Goal: Obtain resource: Obtain resource

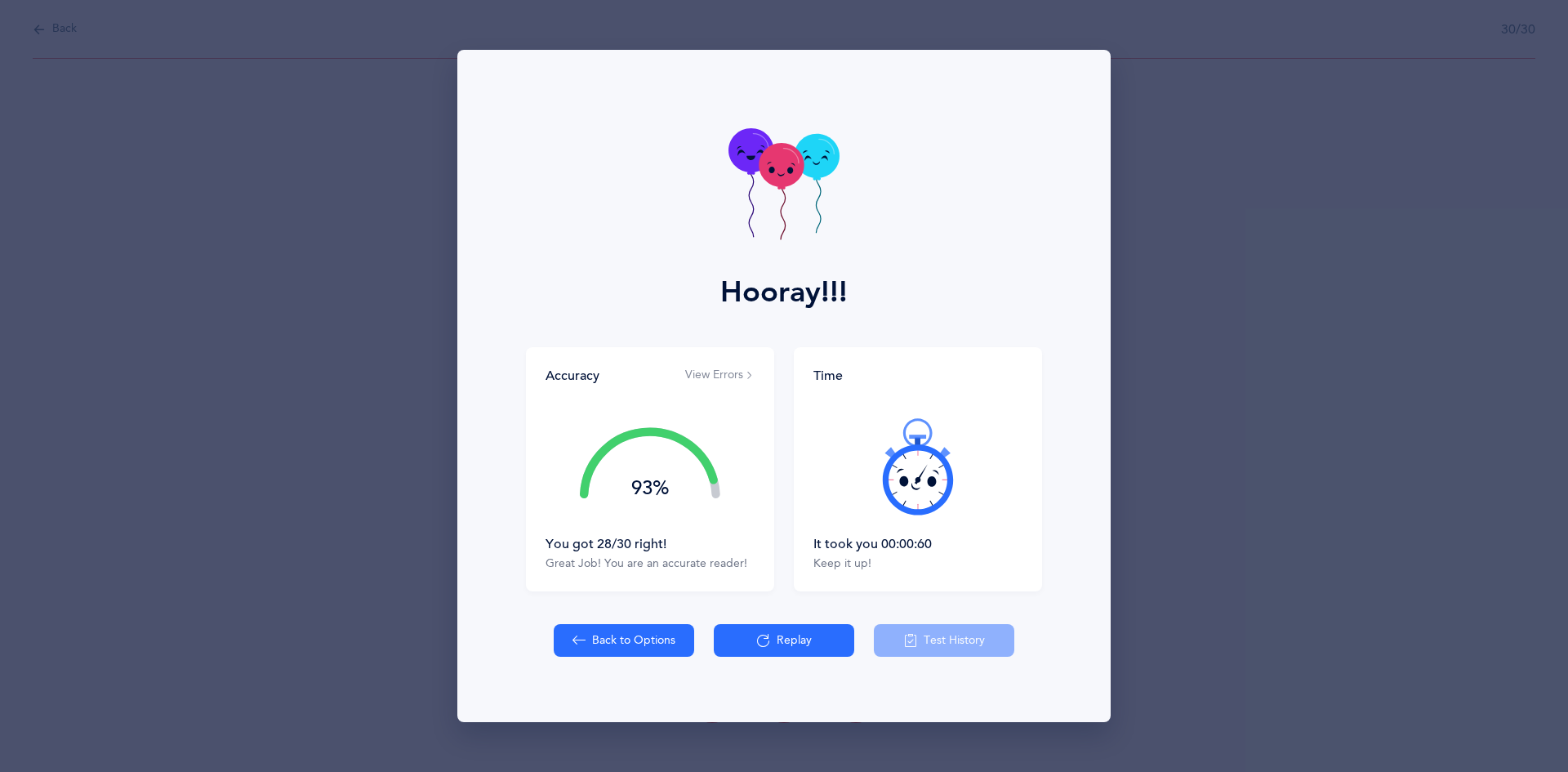
click at [354, 595] on div "Hooray!!! Accuracy View Errors 93% You got 28/30 right! Great Job! You are an a…" at bounding box center [784, 386] width 1568 height 772
click at [644, 640] on button "Back to Options" at bounding box center [623, 640] width 140 height 33
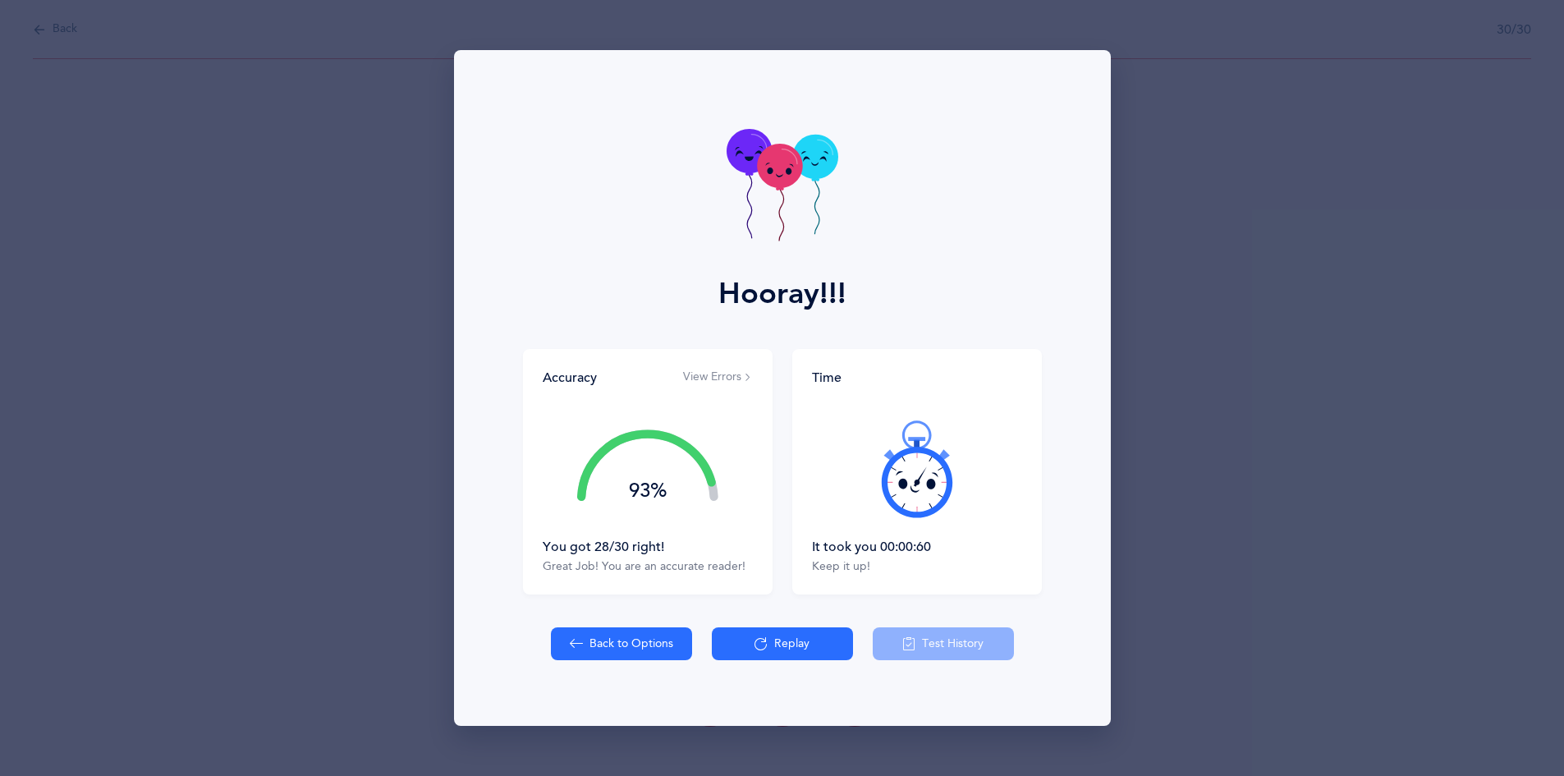
select select "16"
select select "single"
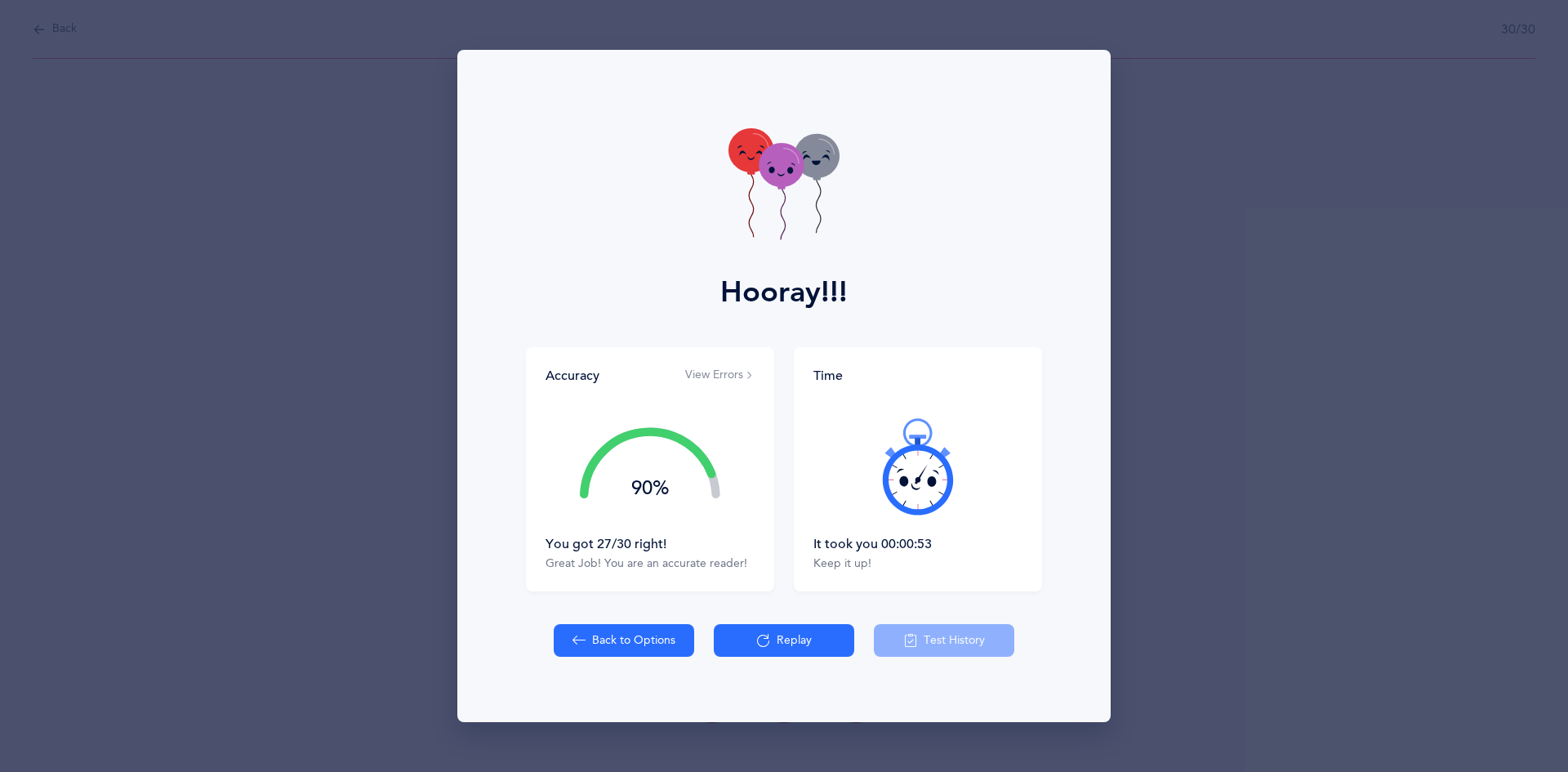
click at [110, 261] on div "Hooray!!! Accuracy View Errors 90% You got 27/30 right! Great Job! You are an a…" at bounding box center [784, 386] width 1568 height 772
click at [587, 640] on button "Back to Options" at bounding box center [623, 640] width 140 height 33
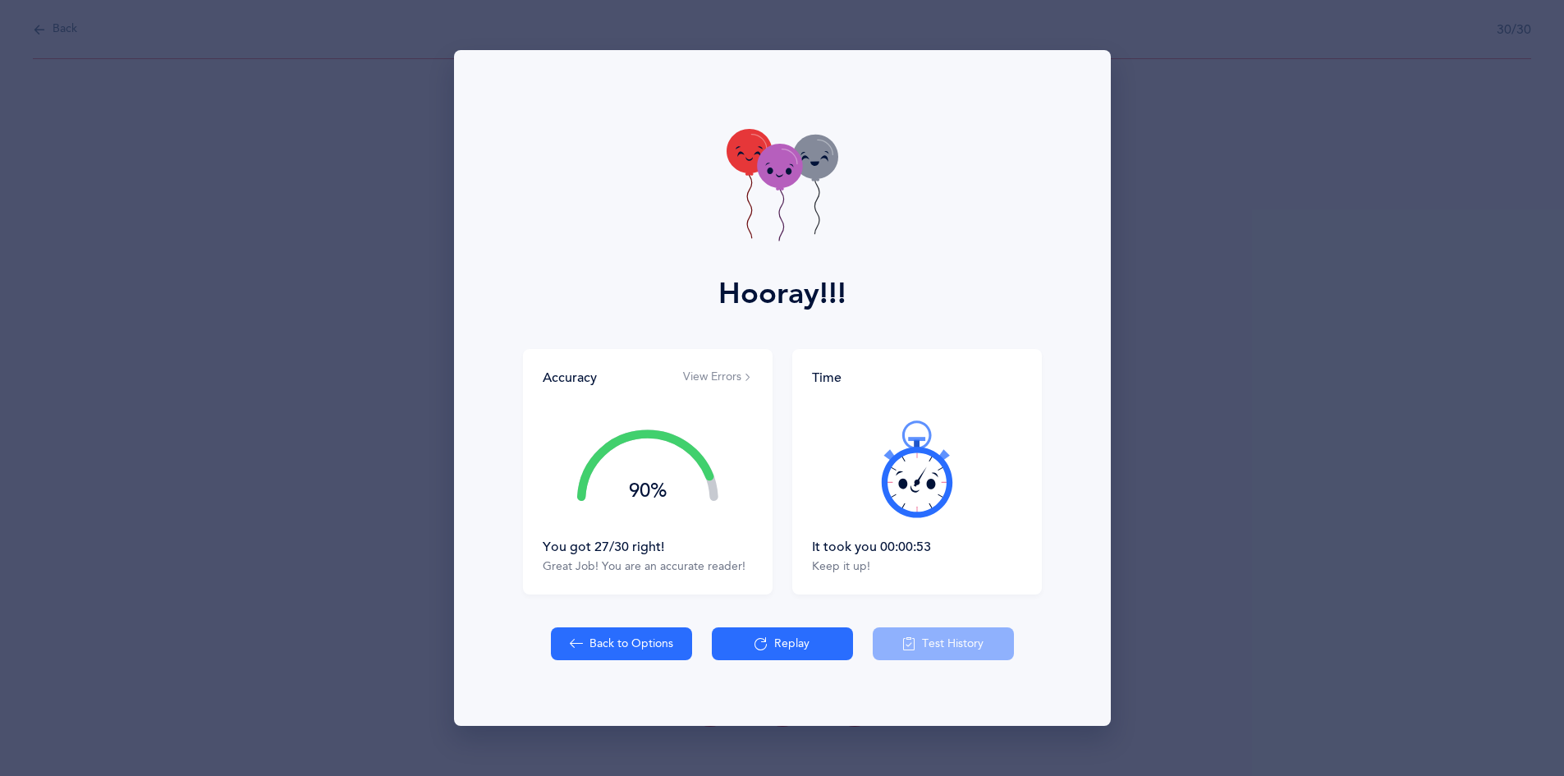
select select "3"
select select "single"
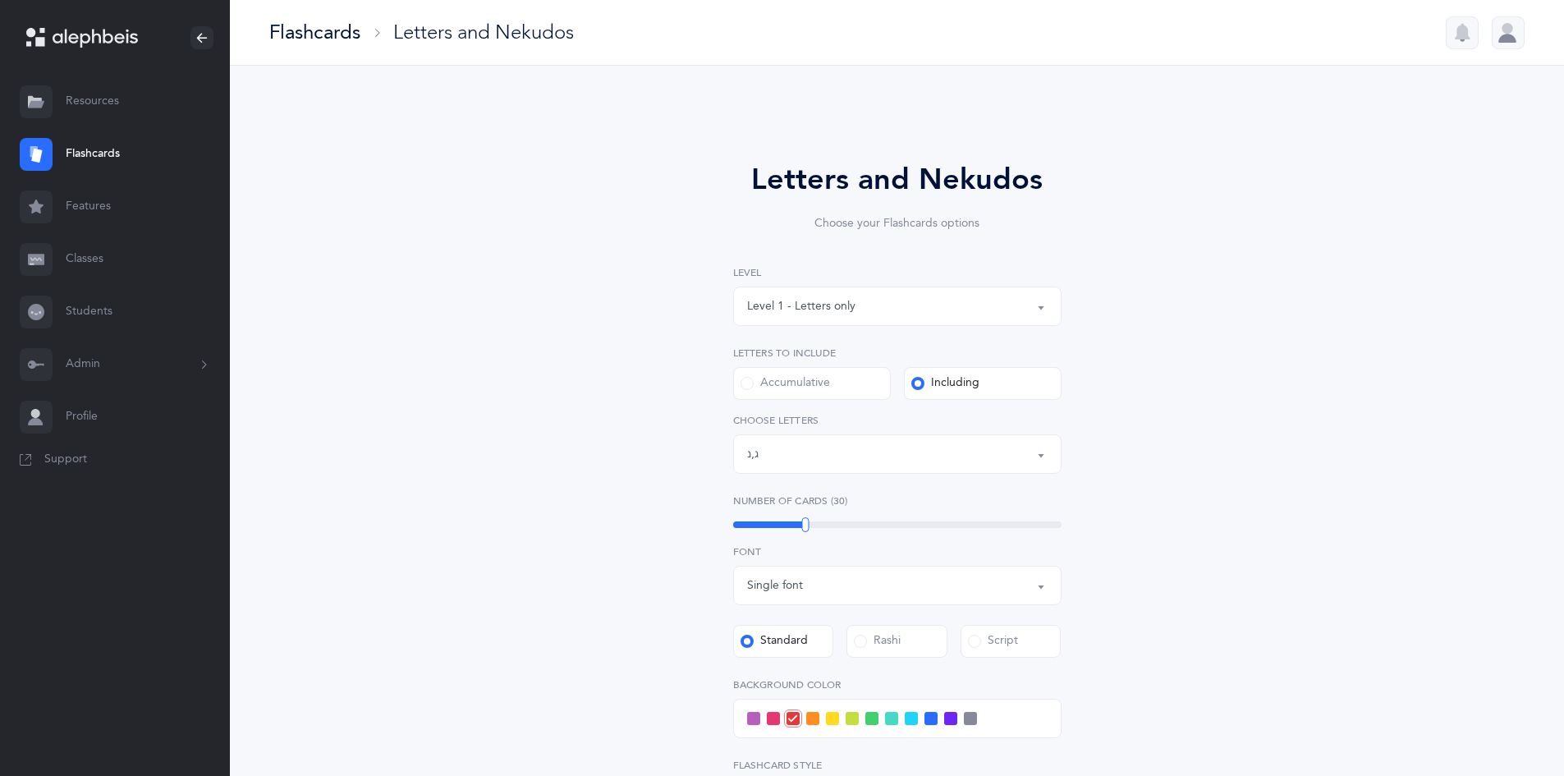
scroll to position [38, 0]
click at [112, 94] on link "Resources" at bounding box center [115, 102] width 230 height 53
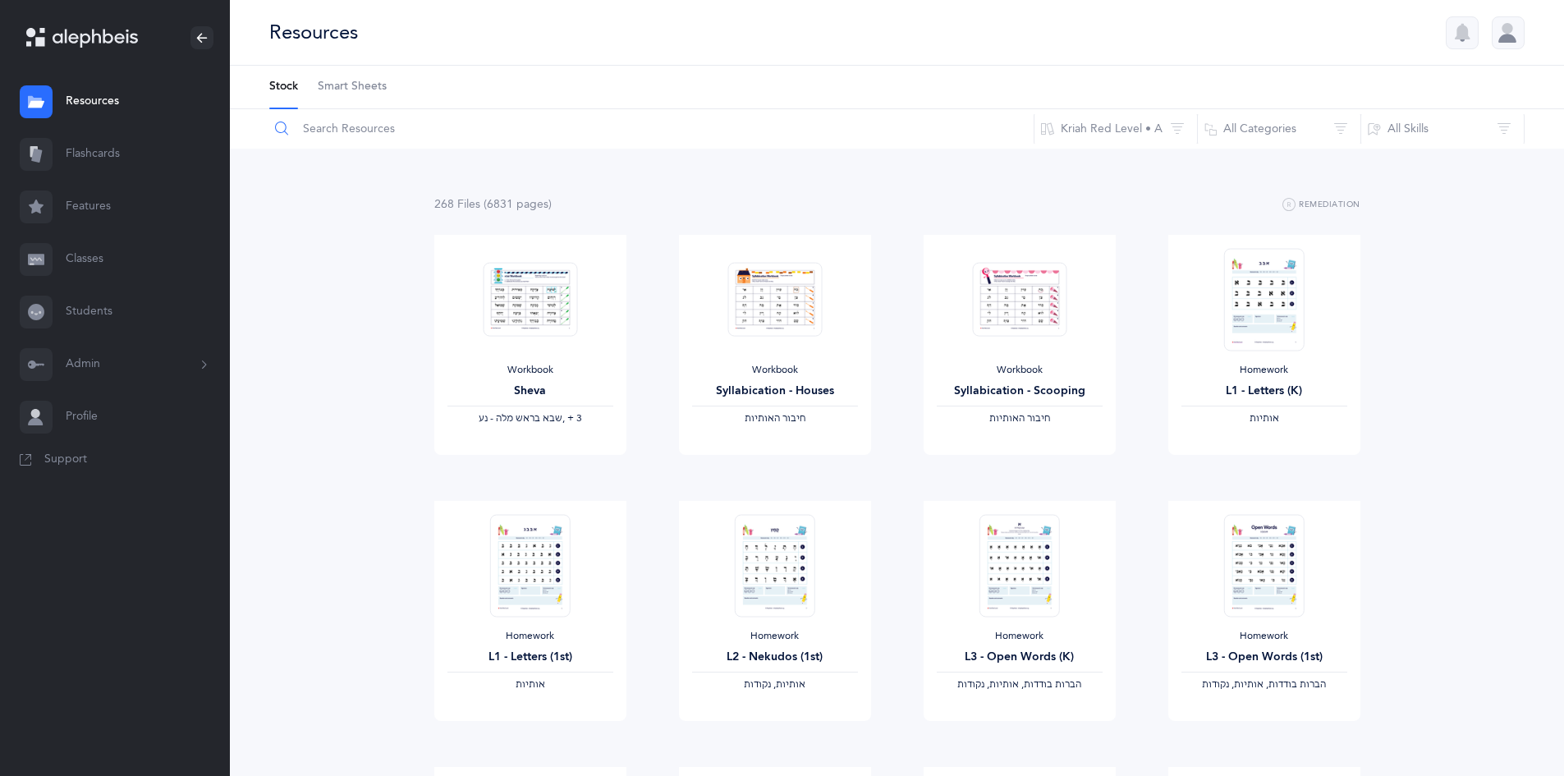
click at [500, 135] on input "text" at bounding box center [652, 128] width 766 height 39
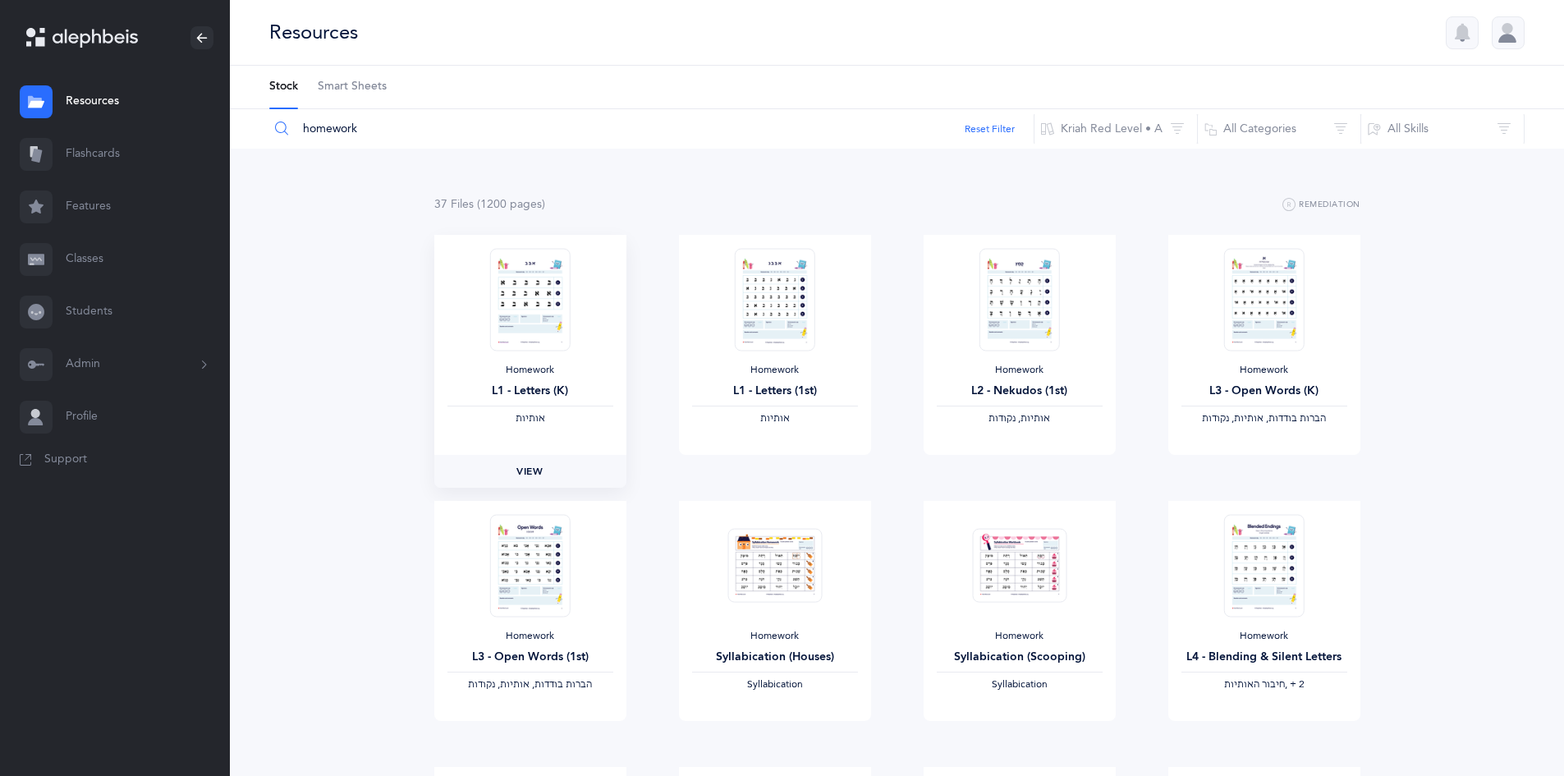
click at [546, 470] on link "View" at bounding box center [530, 471] width 192 height 33
drag, startPoint x: 456, startPoint y: 129, endPoint x: 296, endPoint y: 138, distance: 160.4
click at [296, 138] on input "homework" at bounding box center [652, 128] width 766 height 39
type input "cut"
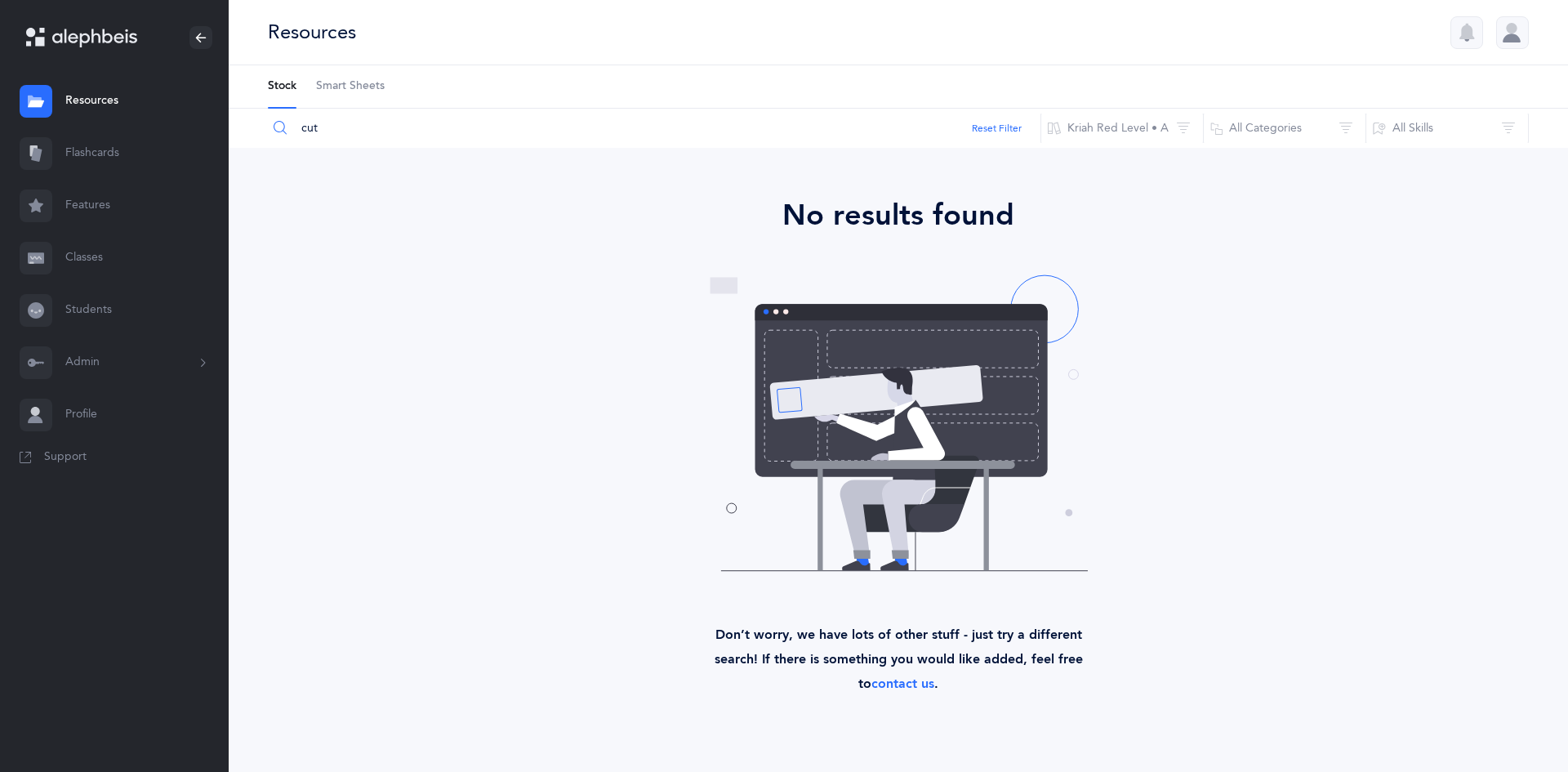
drag, startPoint x: 344, startPoint y: 126, endPoint x: 276, endPoint y: 128, distance: 68.0
click at [276, 128] on div "cut" at bounding box center [654, 127] width 774 height 39
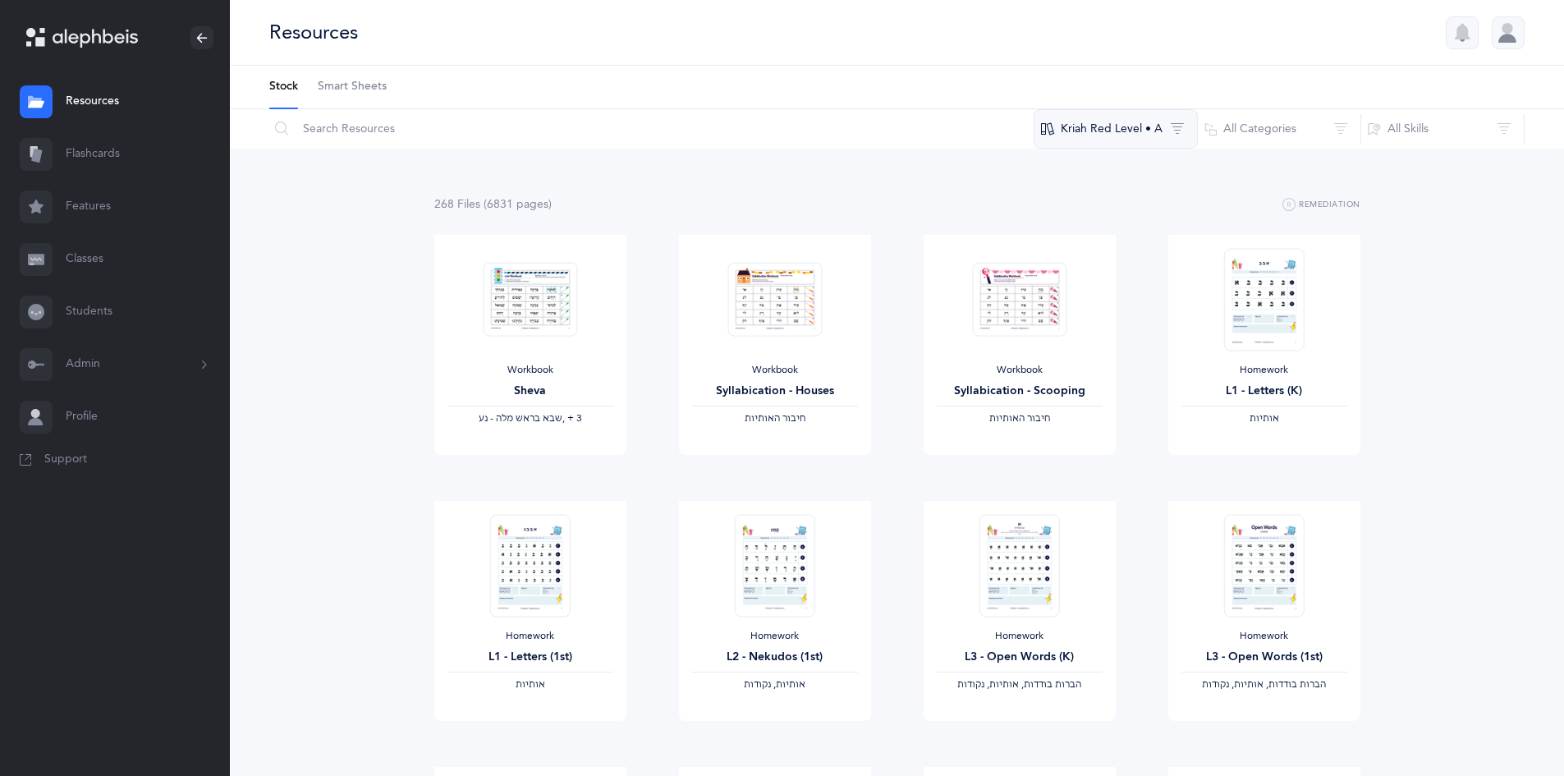
click at [1131, 138] on button "Kriah Red Level • A" at bounding box center [1116, 128] width 164 height 39
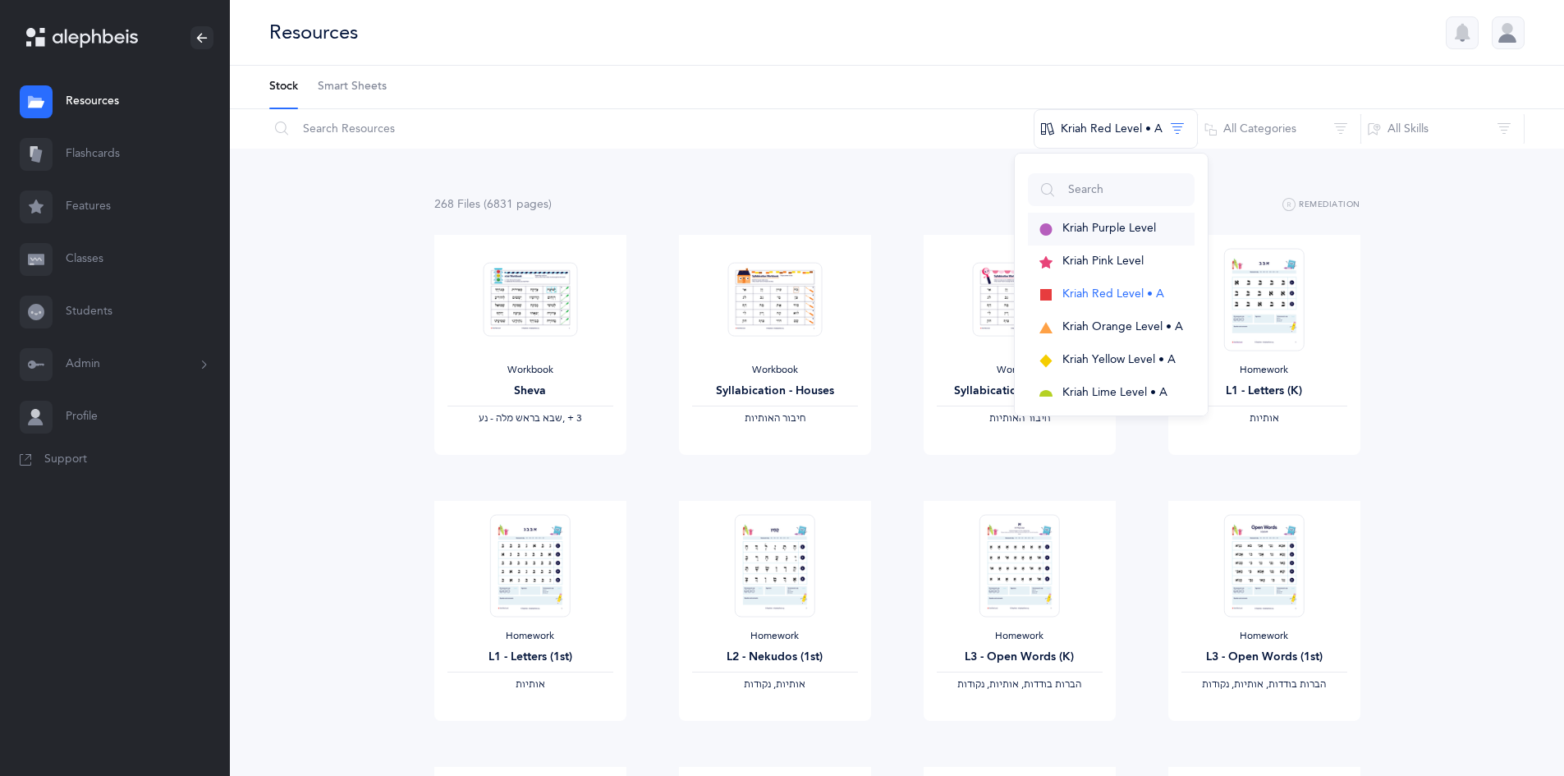
click at [1113, 213] on div "Kriah Purple Level Kriah Pink Level Kriah Red Level • A Kriah Orange Level • A …" at bounding box center [1111, 285] width 195 height 264
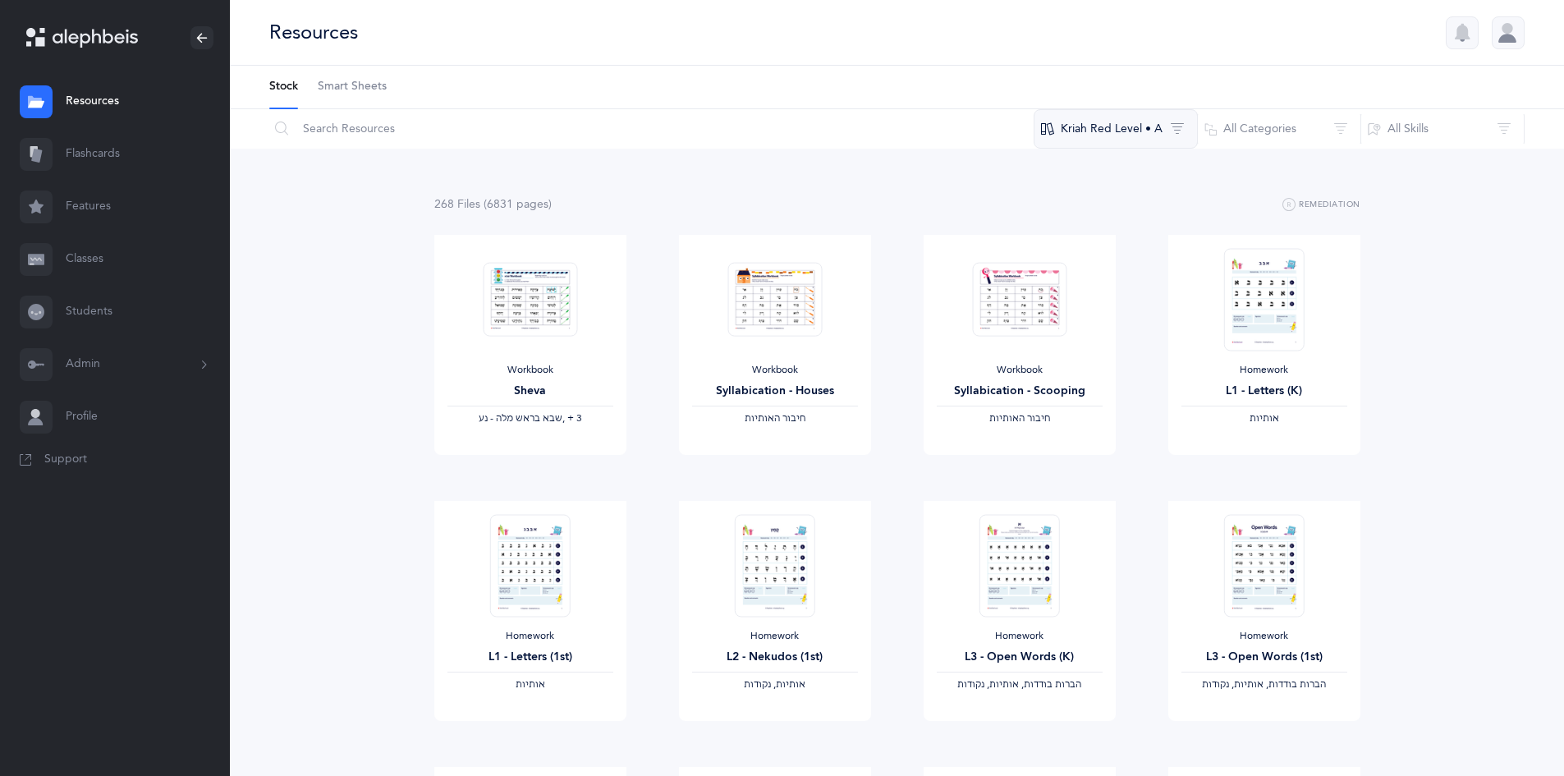
click at [1112, 134] on button "Kriah Red Level • A" at bounding box center [1116, 128] width 164 height 39
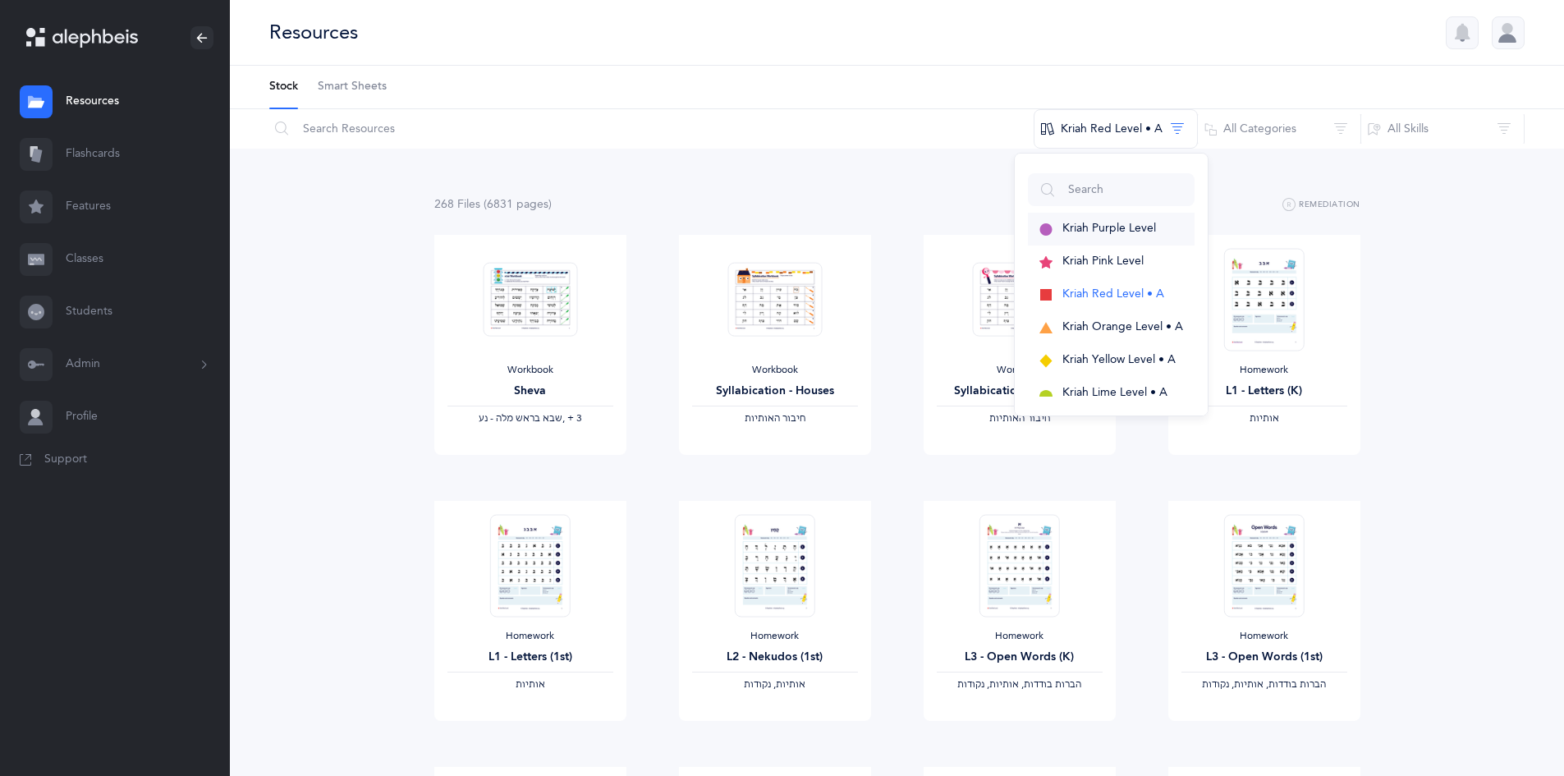
click at [1121, 217] on button "Kriah Purple Level" at bounding box center [1111, 229] width 167 height 33
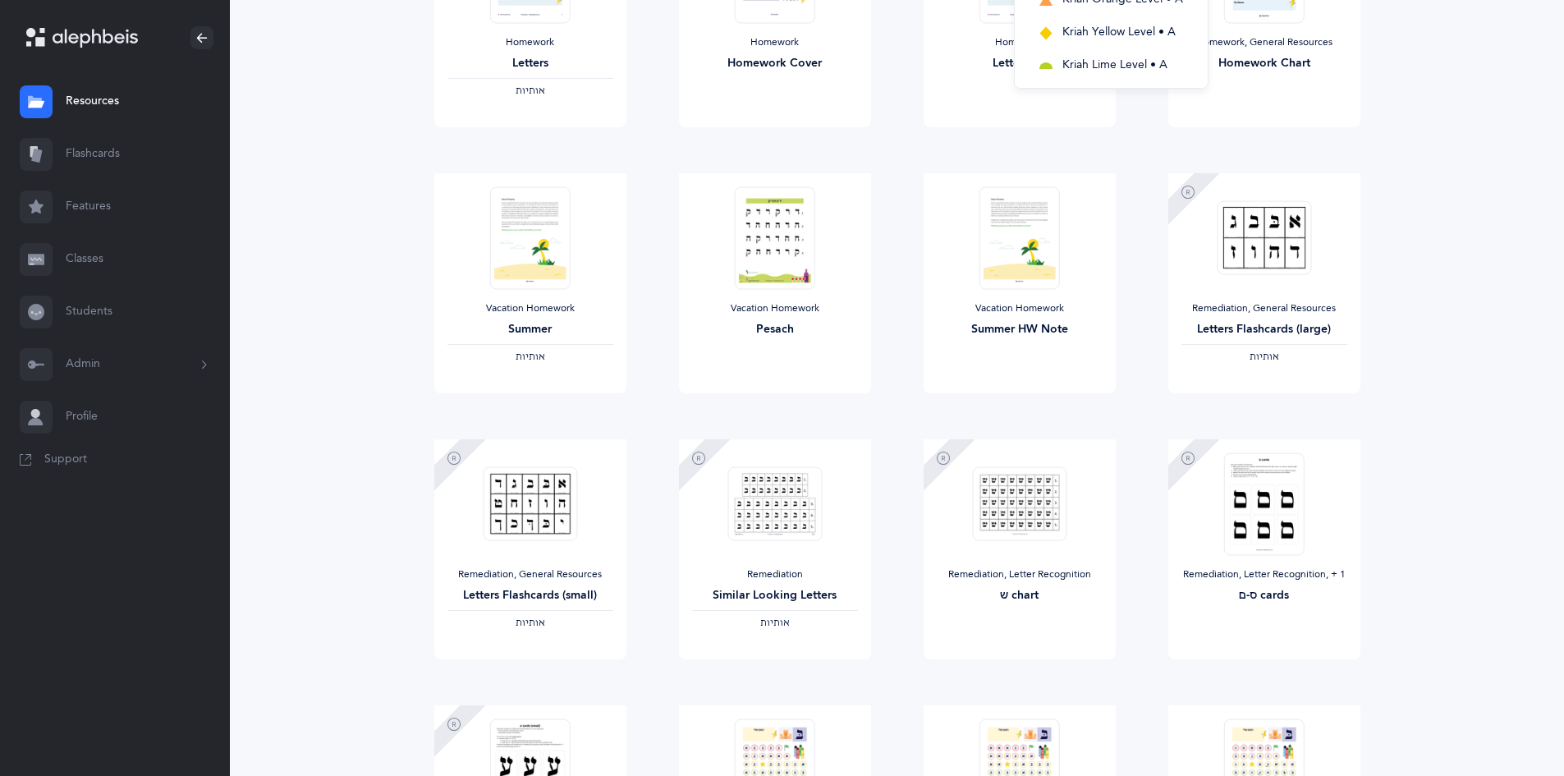
scroll to position [328, 0]
click at [535, 411] on span "View" at bounding box center [530, 409] width 26 height 15
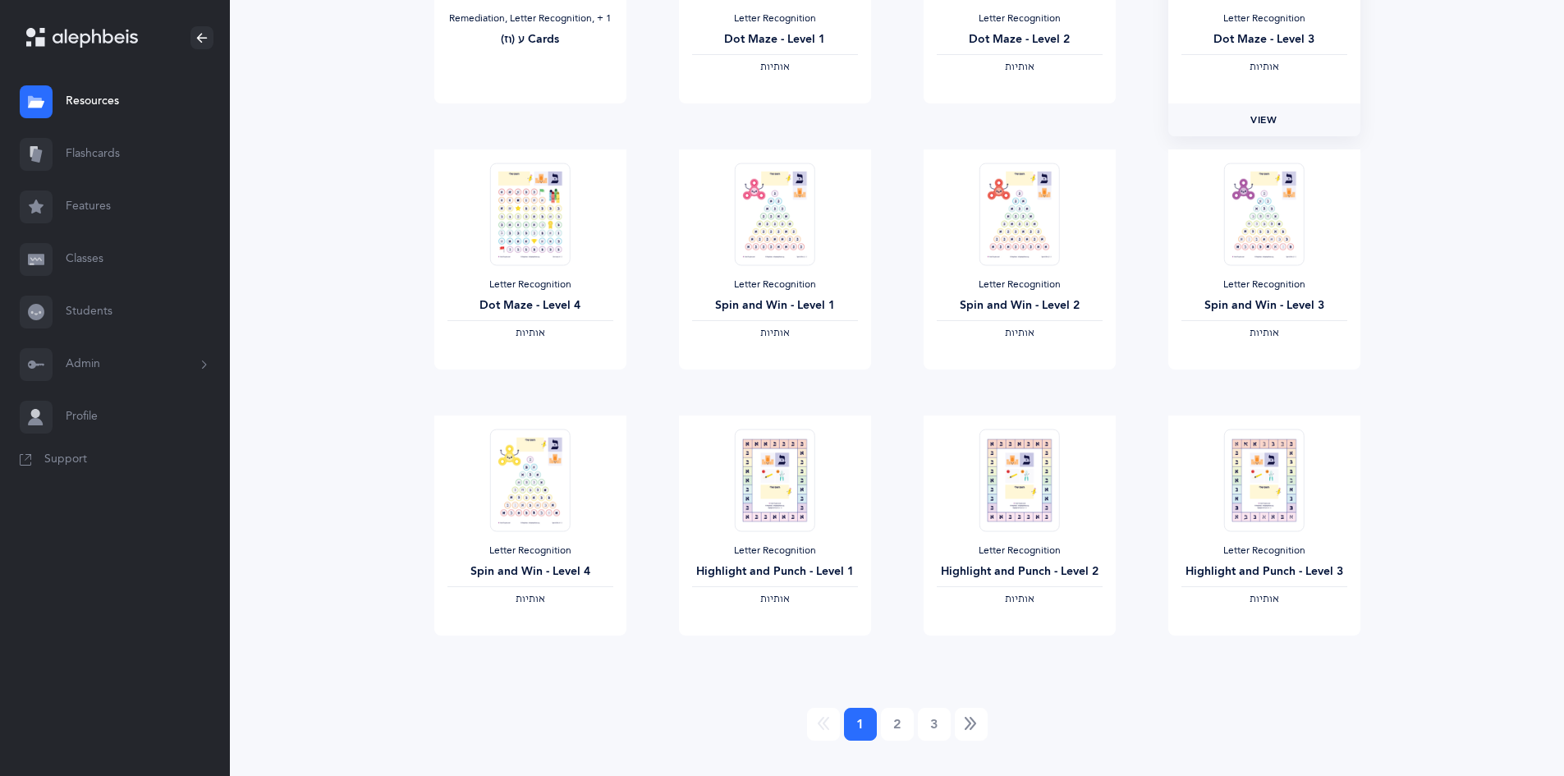
scroll to position [1180, 0]
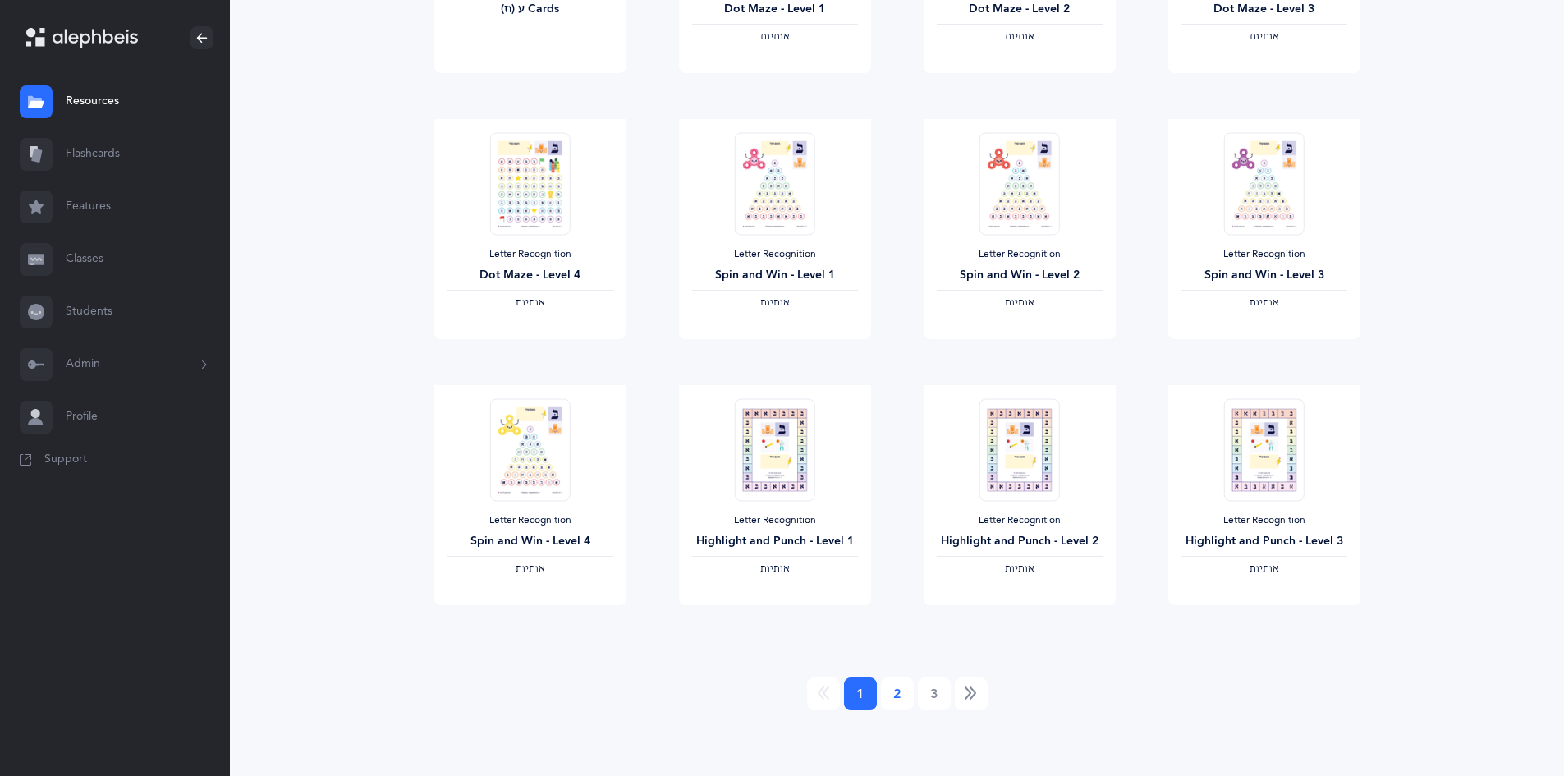
click at [896, 691] on link "2" at bounding box center [897, 693] width 33 height 33
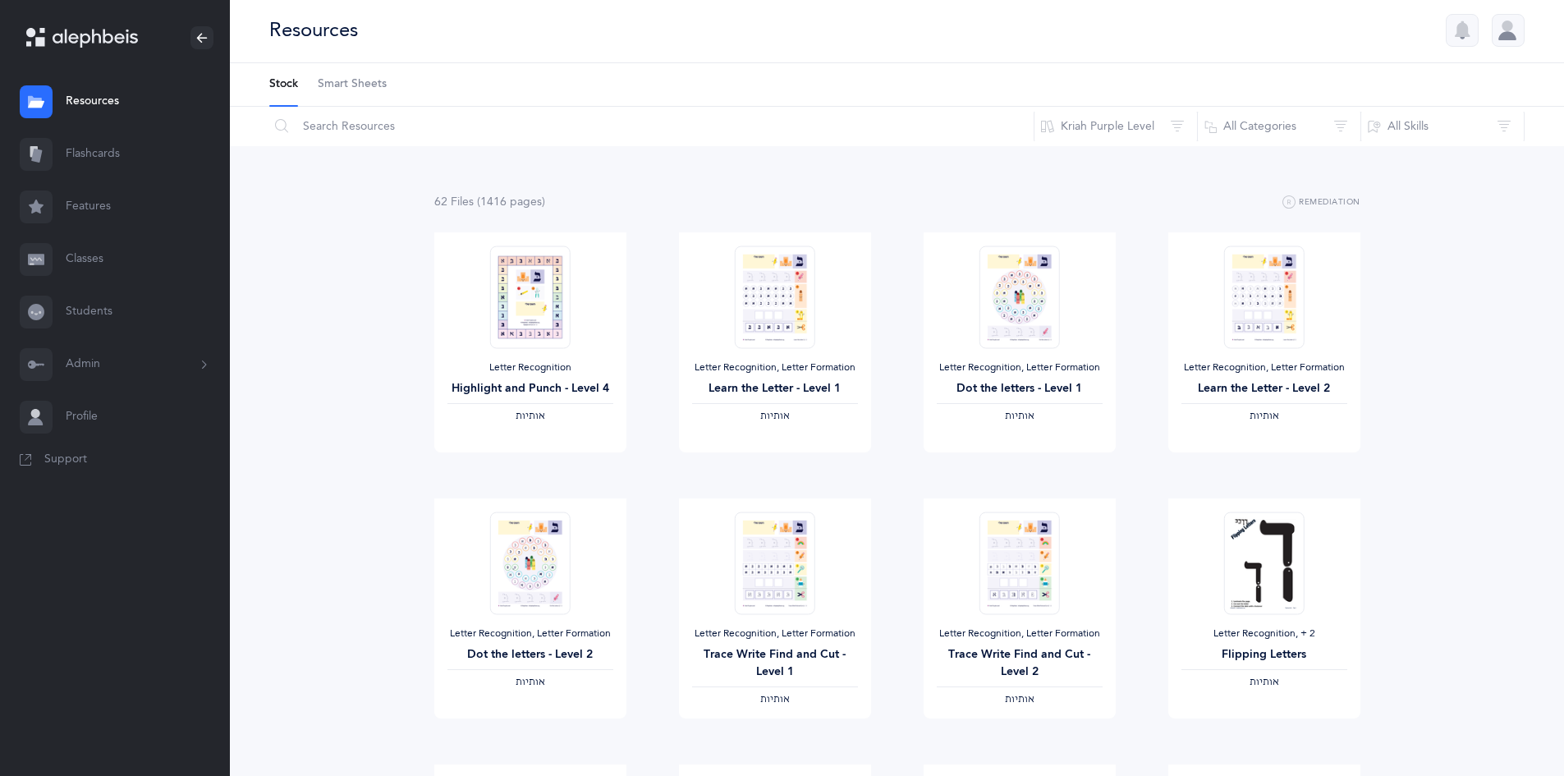
scroll to position [0, 0]
click at [778, 486] on link "View" at bounding box center [775, 471] width 192 height 33
click at [1015, 481] on link "View" at bounding box center [1020, 471] width 192 height 33
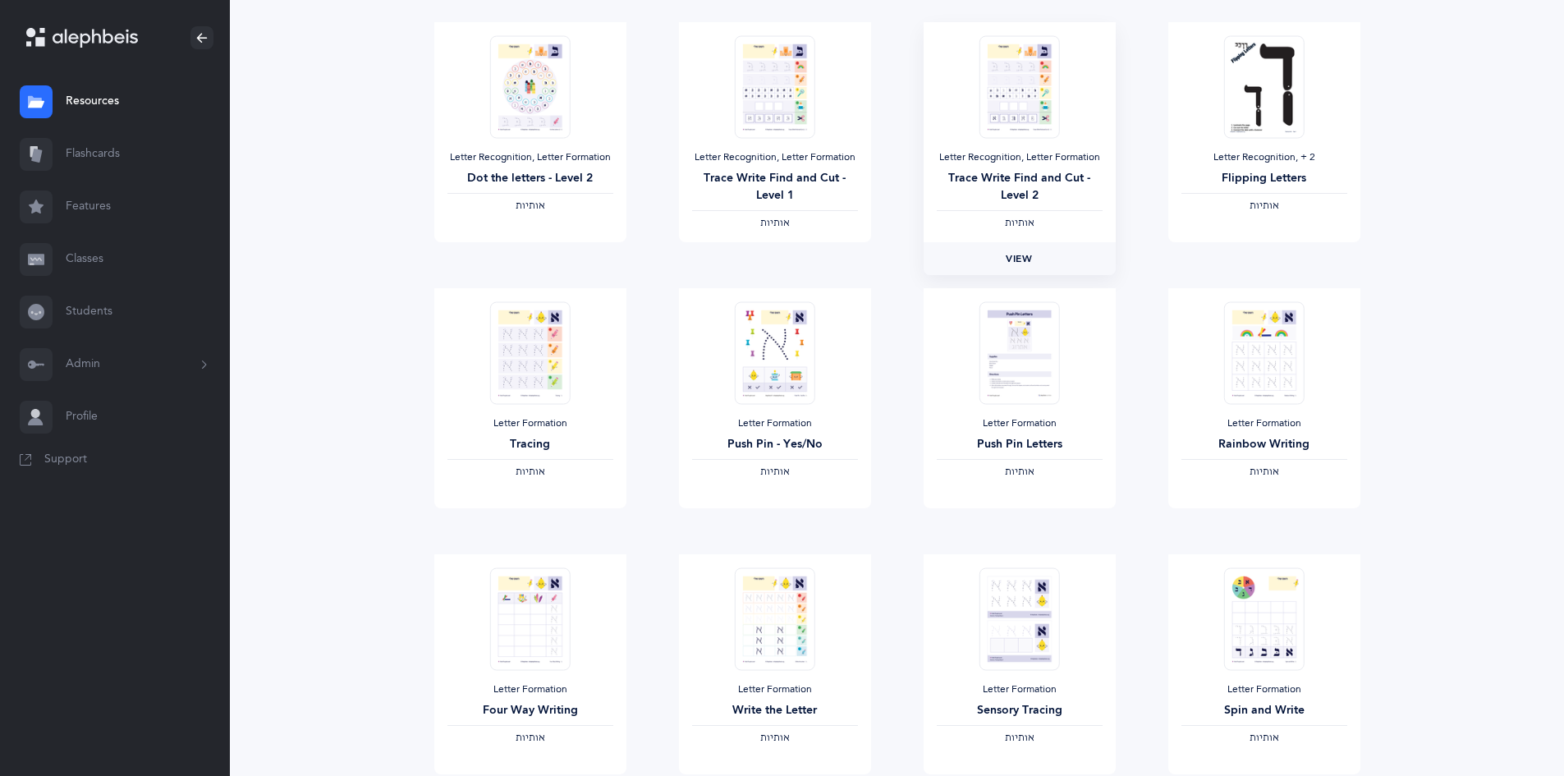
scroll to position [493, 0]
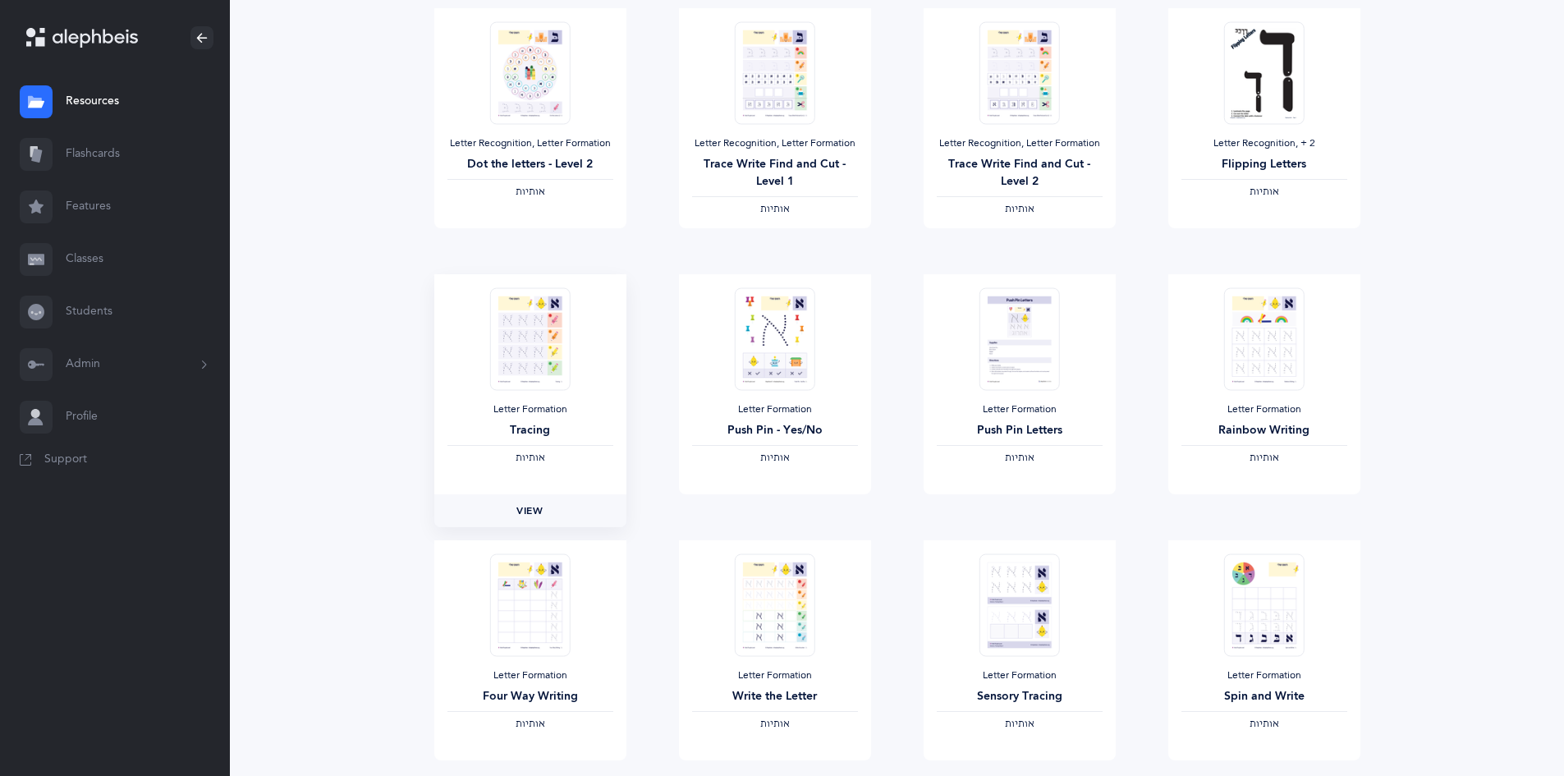
click at [517, 502] on link "View" at bounding box center [530, 510] width 192 height 33
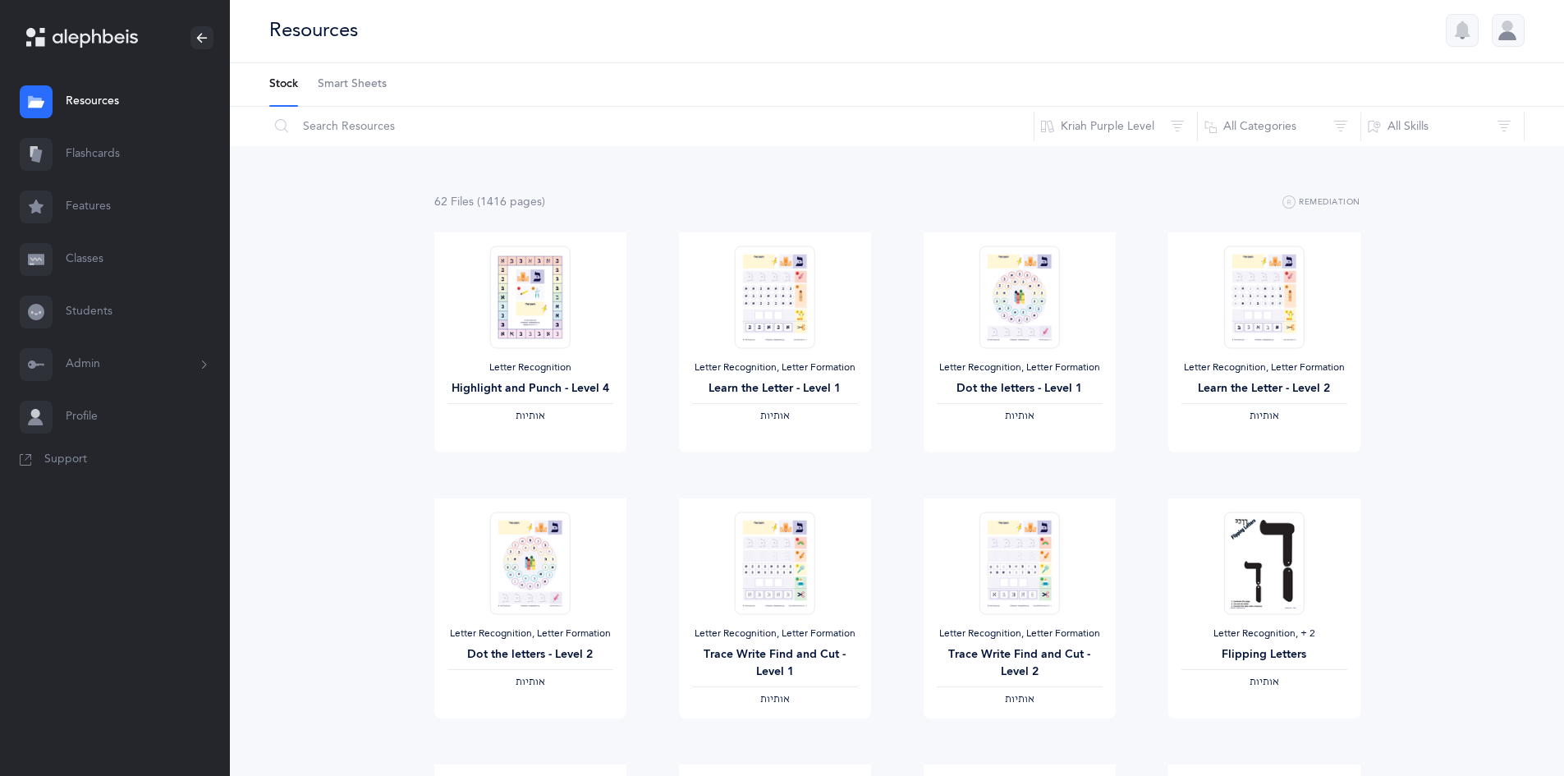
scroll to position [0, 0]
click at [1015, 475] on span "View" at bounding box center [1019, 471] width 26 height 15
